Goal: Task Accomplishment & Management: Use online tool/utility

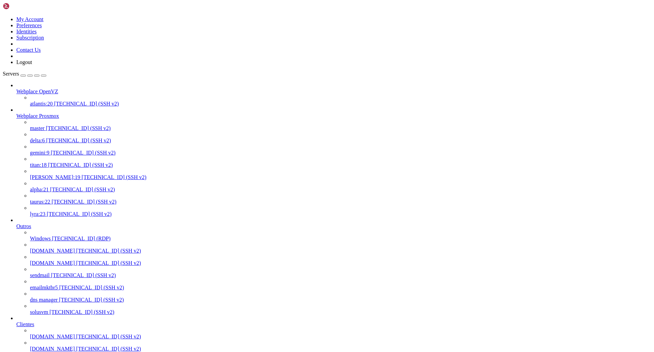
scroll to position [3, 1]
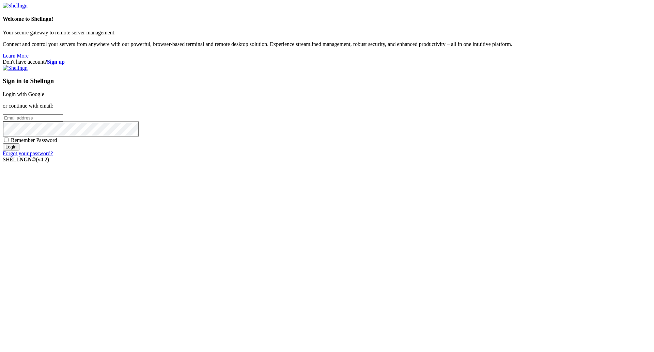
type input "[PERSON_NAME][EMAIL_ADDRESS][DOMAIN_NAME]"
click at [19, 150] on input "Login" at bounding box center [11, 146] width 17 height 7
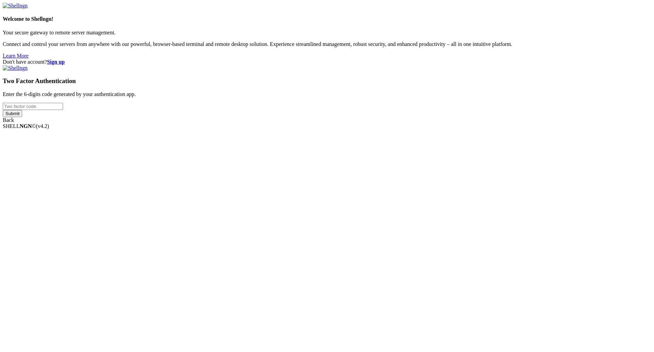
click at [63, 110] on input "number" at bounding box center [33, 106] width 60 height 7
type input "817239"
click at [22, 117] on input "Submit" at bounding box center [12, 113] width 19 height 7
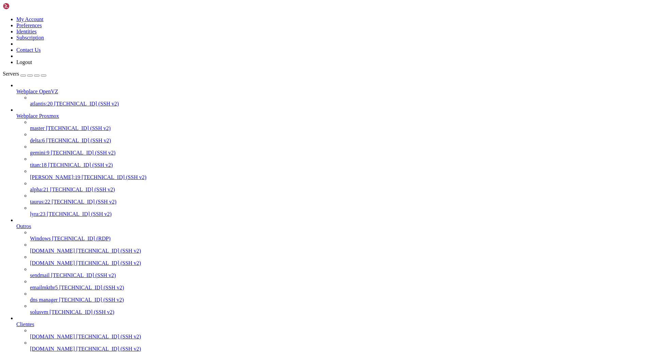
click at [65, 204] on span "[TECHNICAL_ID] (SSH v2)" at bounding box center [84, 202] width 65 height 6
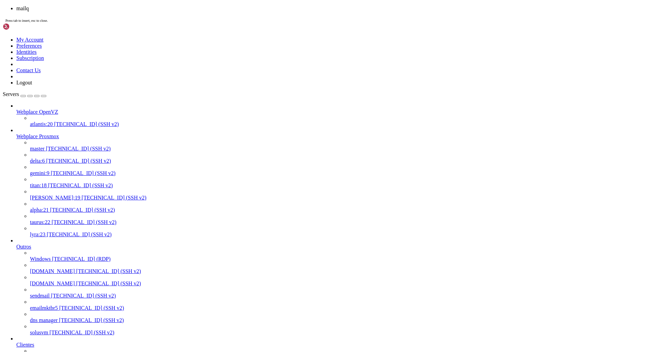
scroll to position [282, 0]
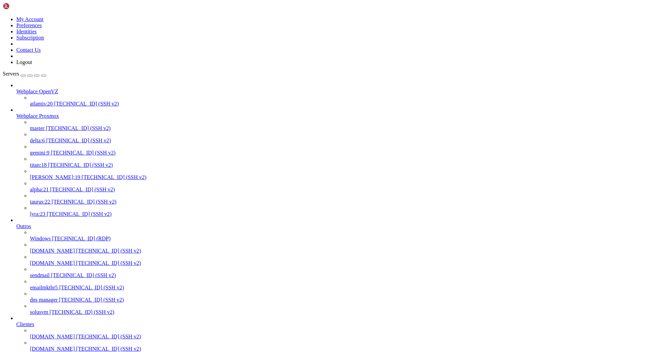
drag, startPoint x: 236, startPoint y: 1060, endPoint x: 312, endPoint y: 1062, distance: 75.3
drag, startPoint x: 312, startPoint y: 1062, endPoint x: 305, endPoint y: 1062, distance: 6.5
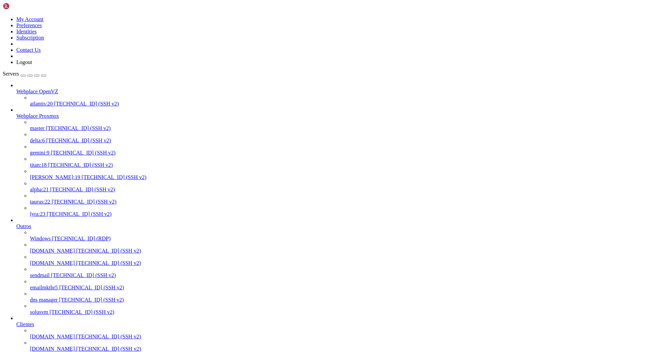
scroll to position [294, 0]
